Goal: Navigation & Orientation: Find specific page/section

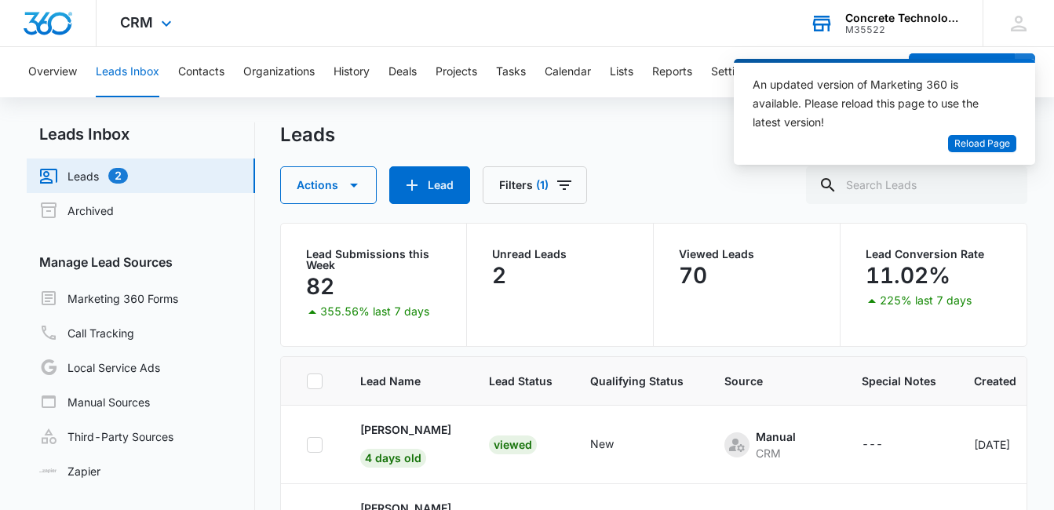
scroll to position [604, 0]
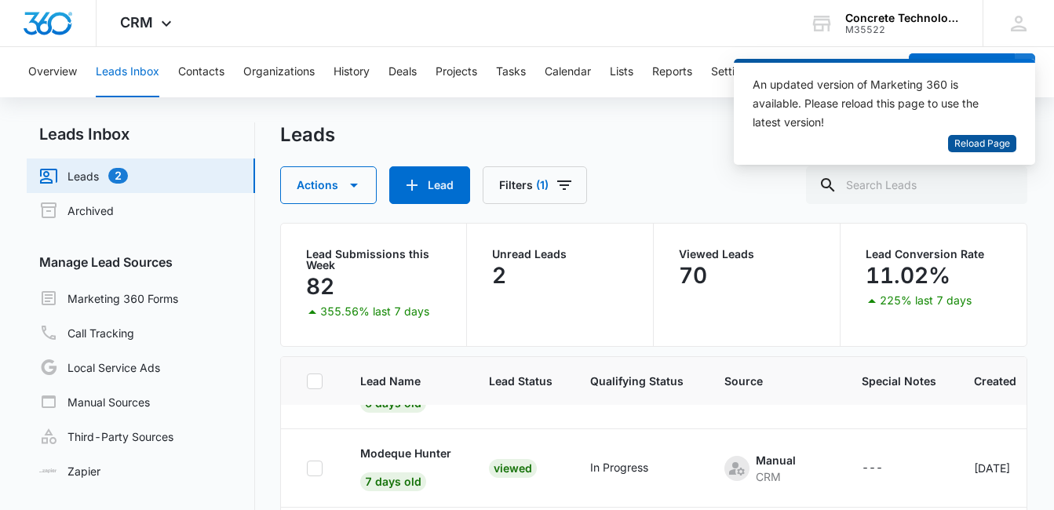
click at [975, 137] on span "Reload Page" at bounding box center [982, 144] width 56 height 15
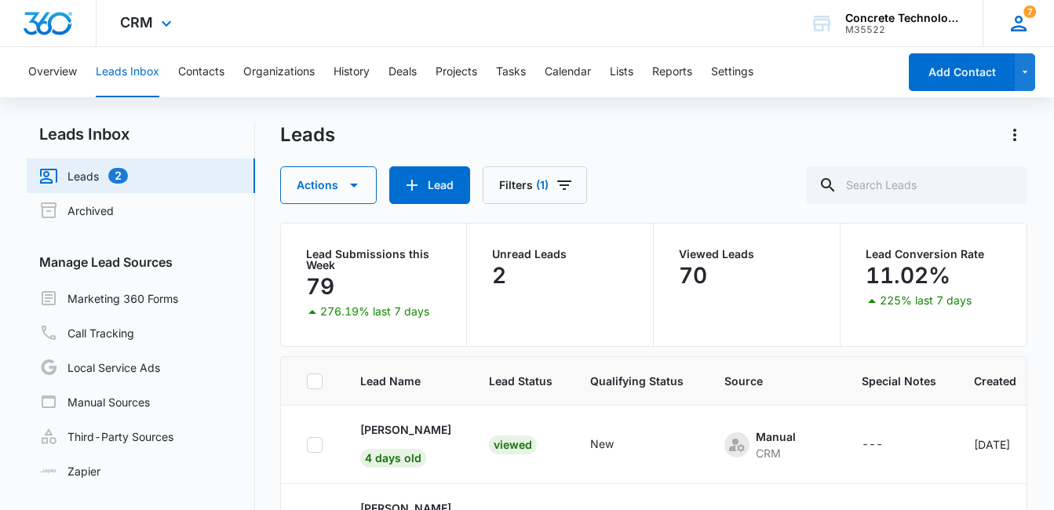
click at [1026, 25] on icon at bounding box center [1019, 24] width 24 height 24
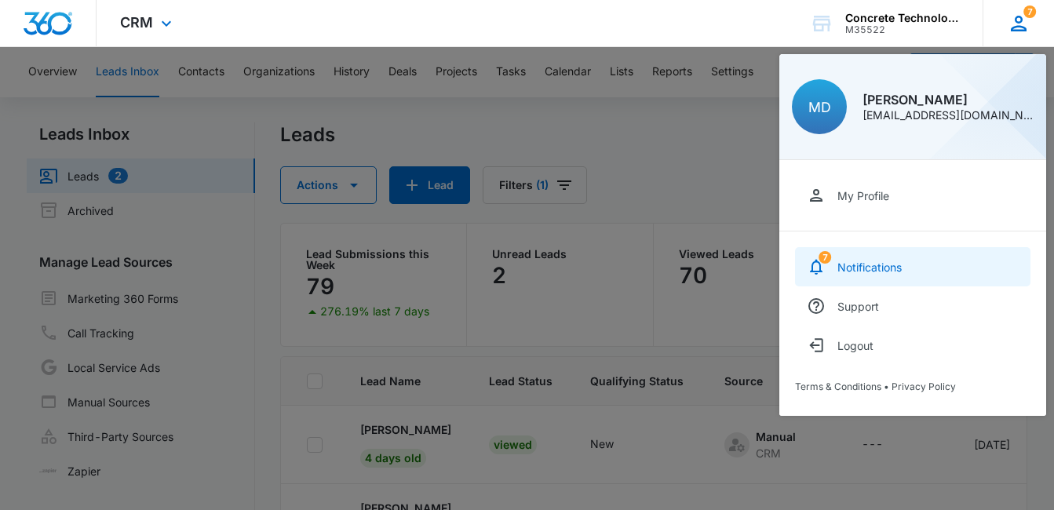
click at [869, 268] on div "Notifications" at bounding box center [869, 267] width 64 height 13
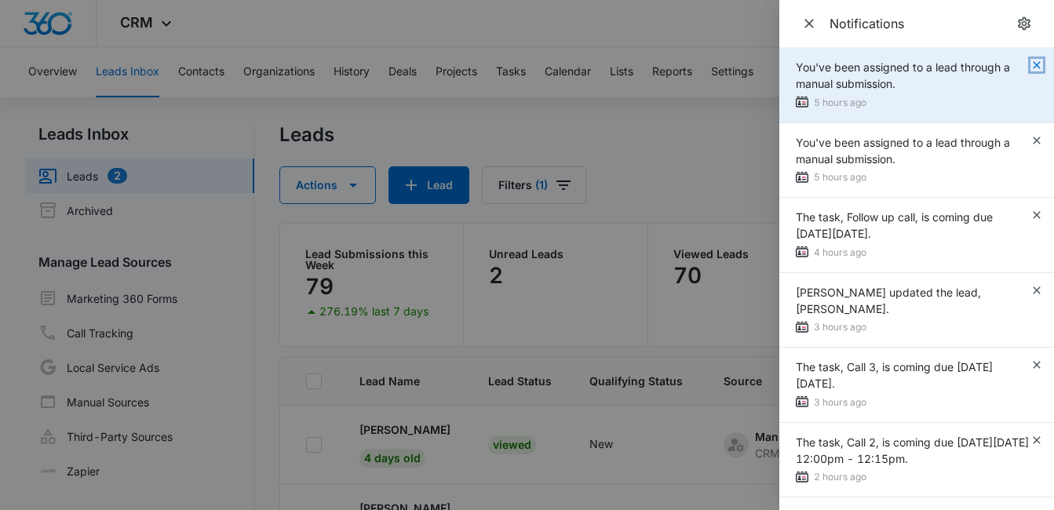
click at [1030, 65] on icon "button" at bounding box center [1036, 65] width 13 height 13
click at [1039, 67] on icon "button" at bounding box center [1036, 65] width 13 height 13
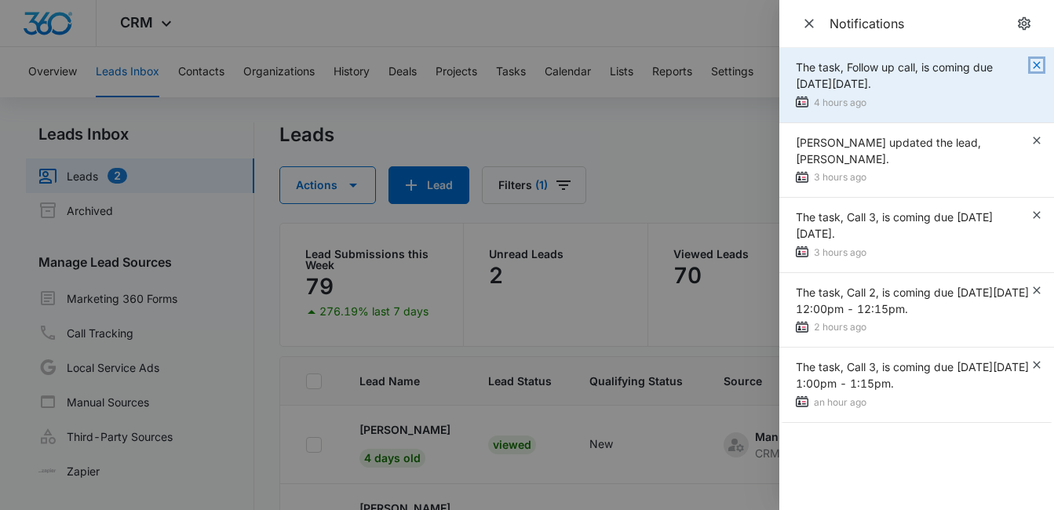
click at [1034, 70] on icon "button" at bounding box center [1036, 65] width 13 height 13
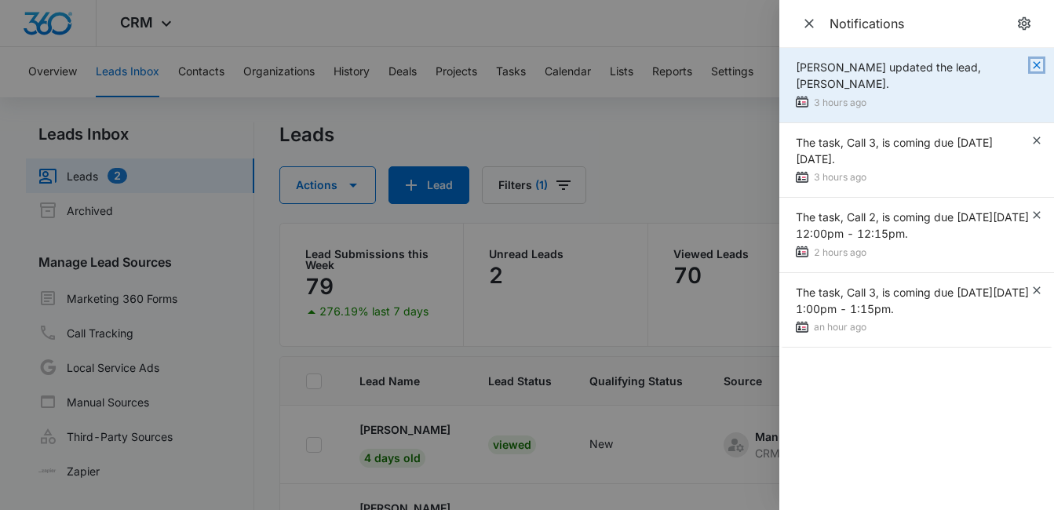
click at [1036, 68] on icon "button" at bounding box center [1036, 65] width 13 height 13
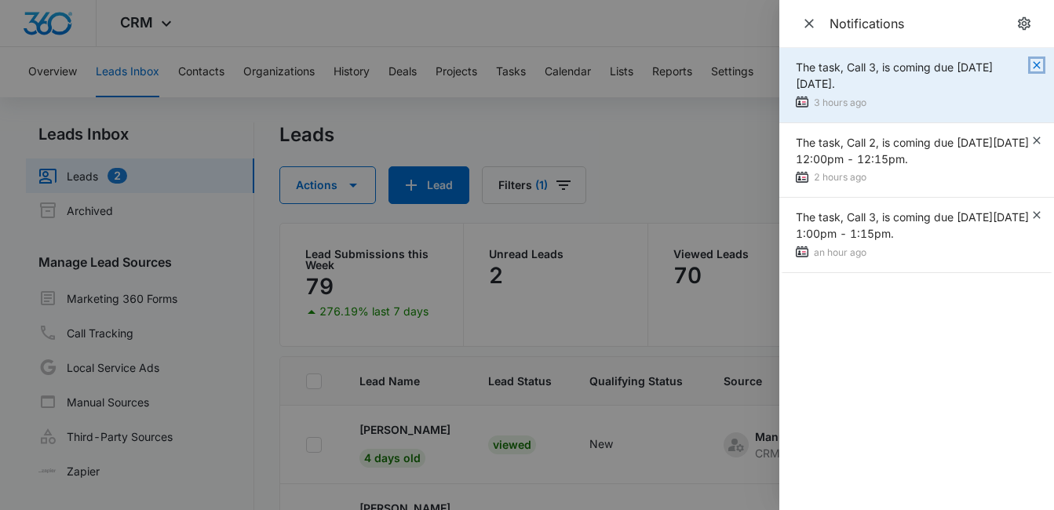
click at [1035, 64] on icon "button" at bounding box center [1036, 64] width 7 height 7
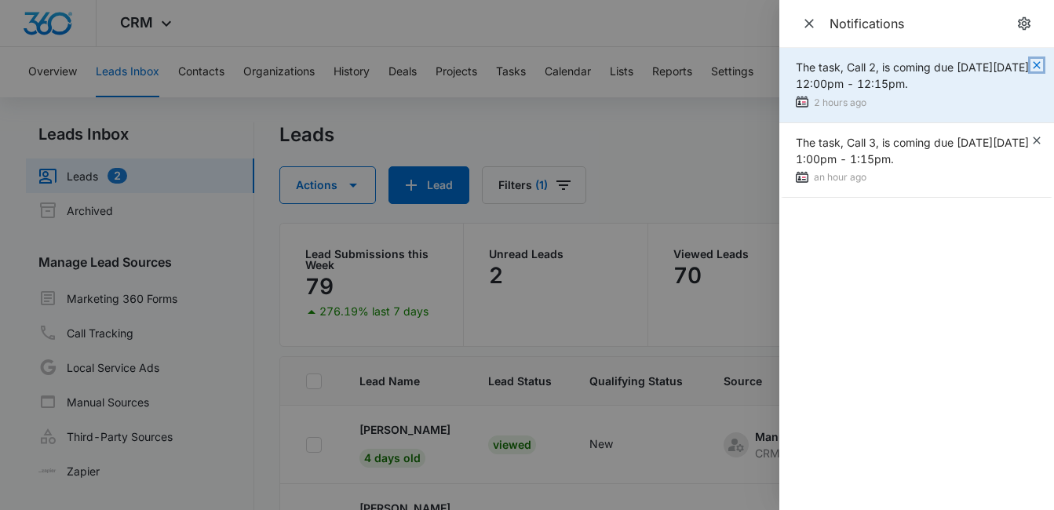
click at [1034, 65] on icon "button" at bounding box center [1036, 65] width 13 height 13
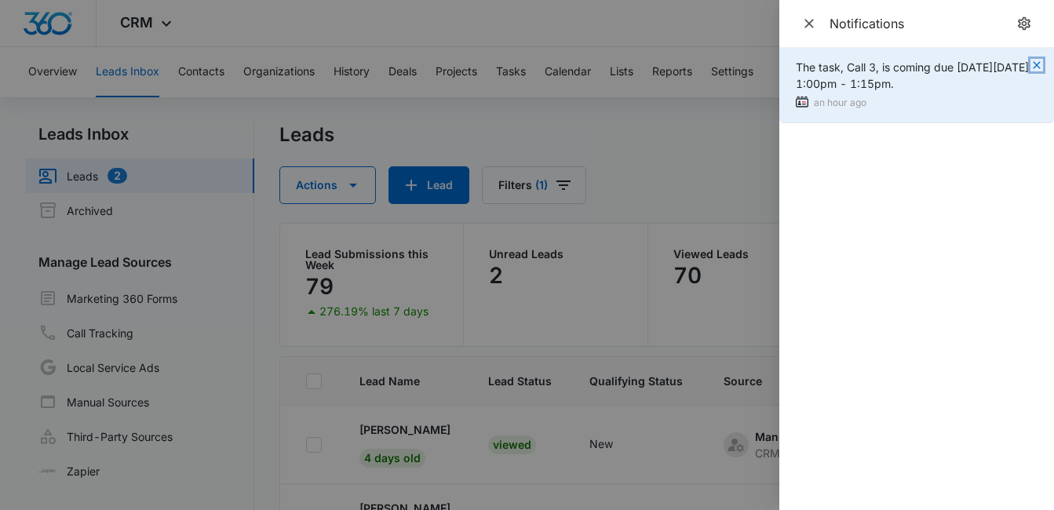
click at [1036, 67] on icon "button" at bounding box center [1036, 65] width 13 height 13
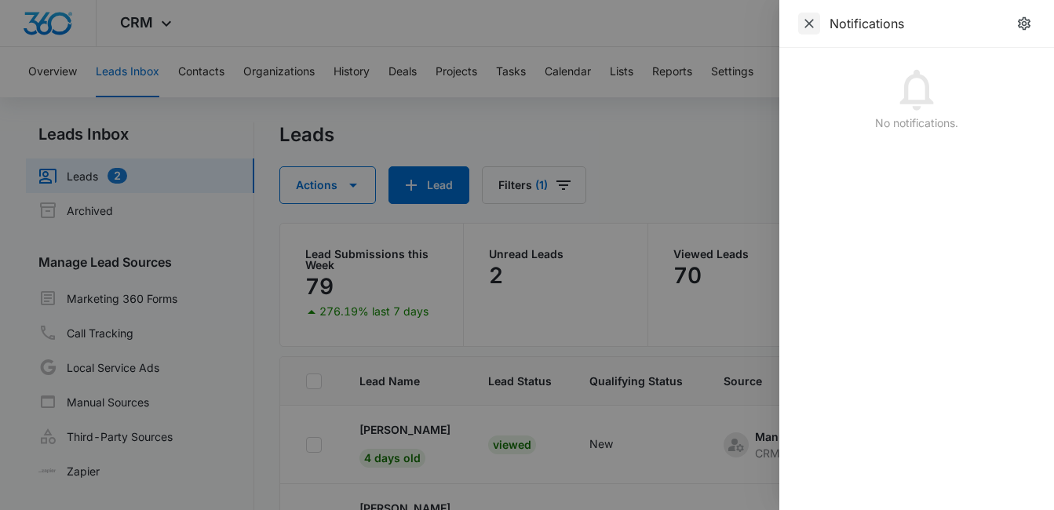
click at [813, 27] on icon "Close" at bounding box center [808, 23] width 9 height 9
